Goal: Contribute content: Add original content to the website for others to see

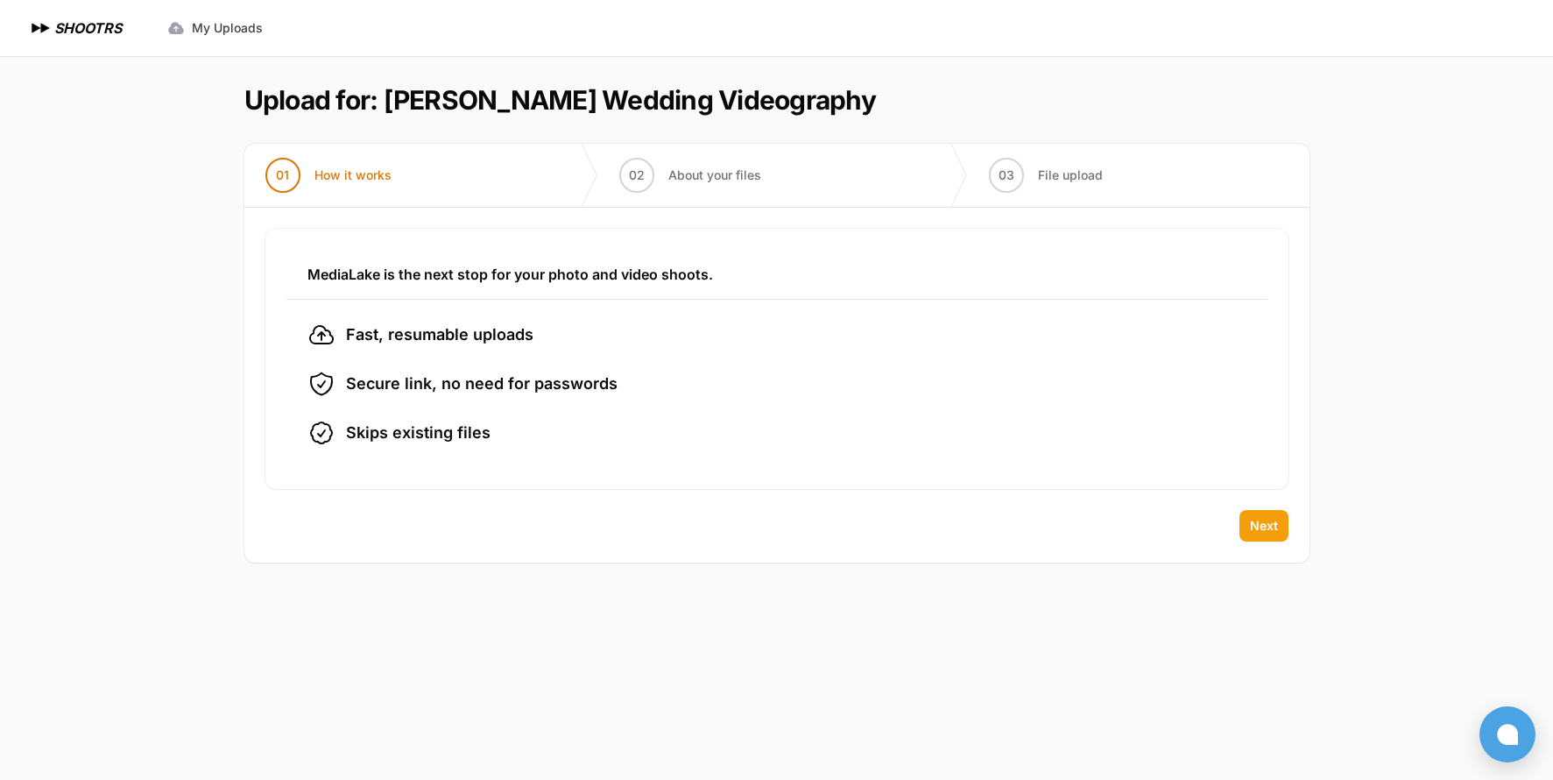
click at [1253, 513] on button "Next" at bounding box center [1263, 526] width 49 height 32
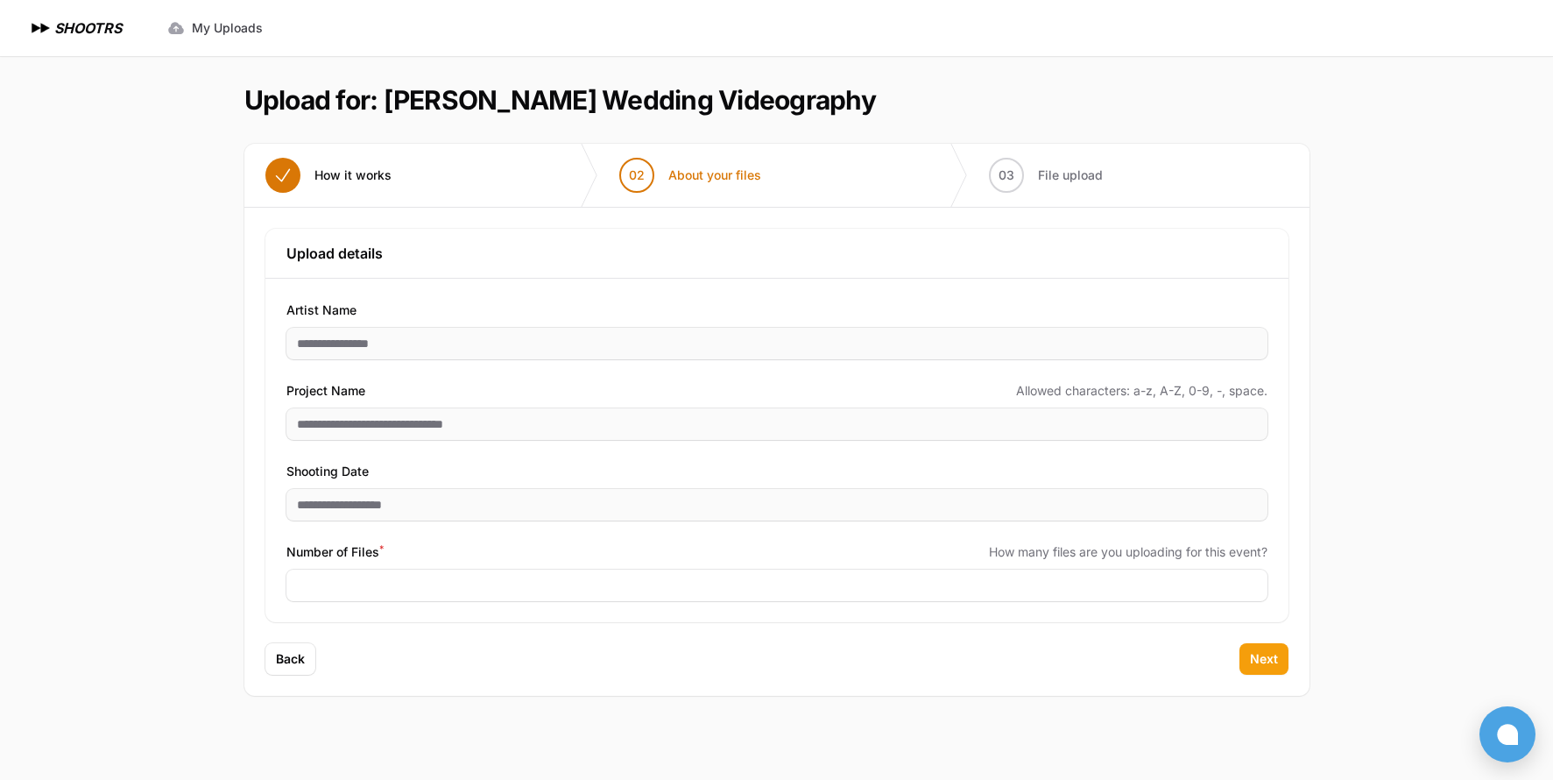
click at [1263, 654] on span "Next" at bounding box center [1264, 659] width 28 height 18
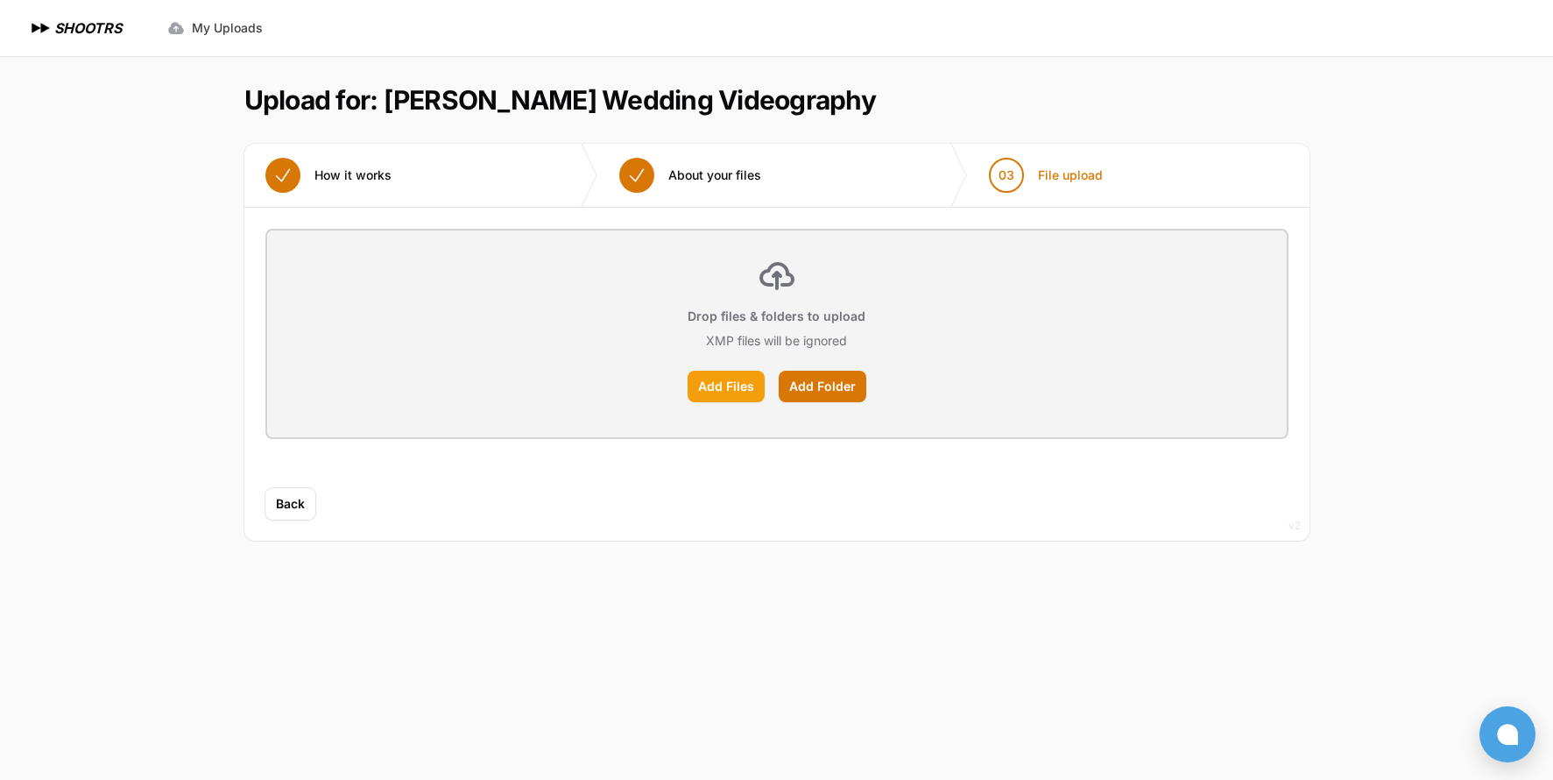
click at [742, 381] on label "Add Files" at bounding box center [726, 387] width 77 height 32
click at [0, 0] on input "Add Files" at bounding box center [0, 0] width 0 height 0
click at [939, 380] on div "Add Files Add Folder" at bounding box center [777, 387] width 978 height 32
